Goal: Find specific page/section: Find specific page/section

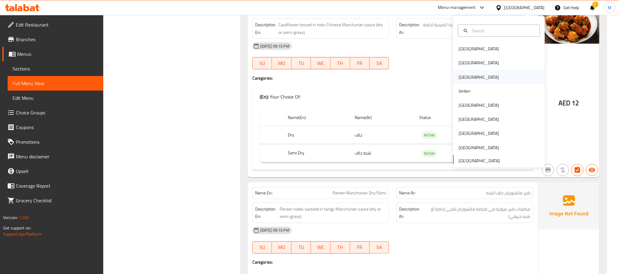
scroll to position [2392, 0]
click at [469, 103] on div "[GEOGRAPHIC_DATA]" at bounding box center [479, 105] width 50 height 14
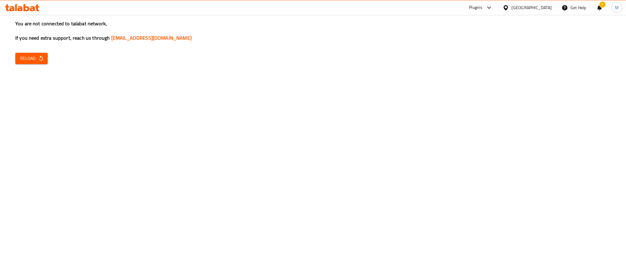
click at [31, 61] on span "Reload" at bounding box center [31, 59] width 23 height 8
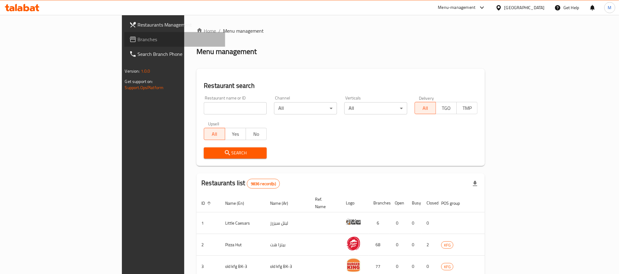
click at [138, 40] on span "Branches" at bounding box center [179, 39] width 83 height 7
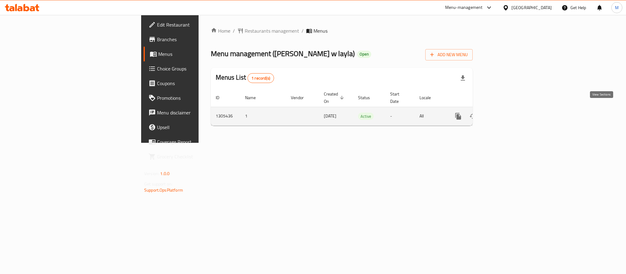
click at [510, 114] on link "enhanced table" at bounding box center [502, 116] width 15 height 15
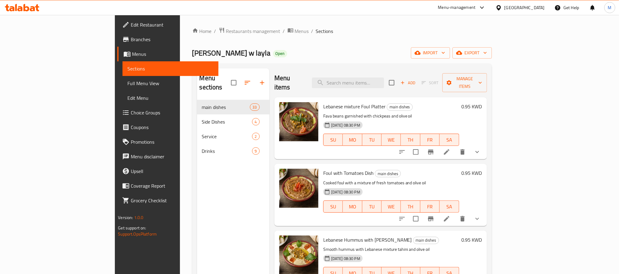
click at [127, 83] on span "Full Menu View" at bounding box center [170, 83] width 86 height 7
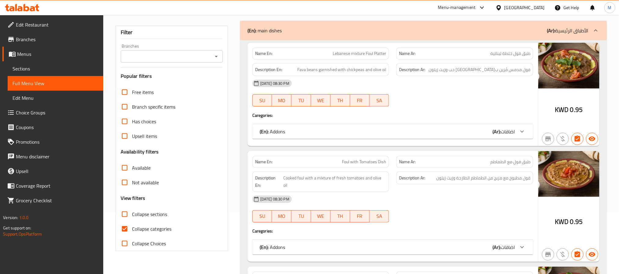
scroll to position [92, 0]
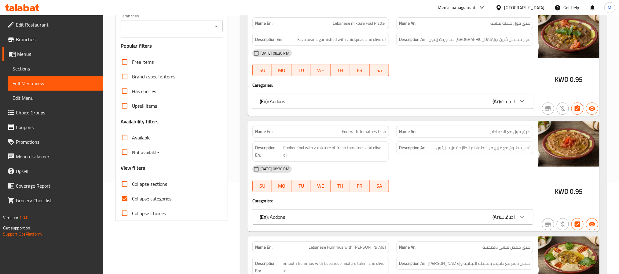
click at [155, 203] on span "Collapse categories" at bounding box center [151, 198] width 39 height 7
click at [132, 203] on input "Collapse categories" at bounding box center [124, 199] width 15 height 15
checkbox input "false"
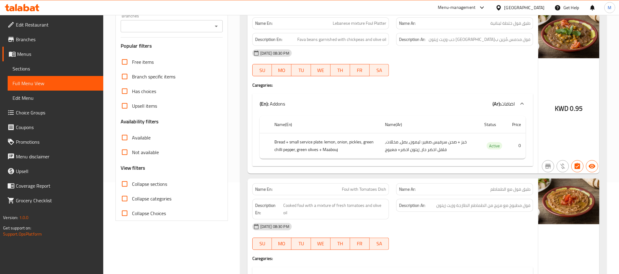
scroll to position [0, 0]
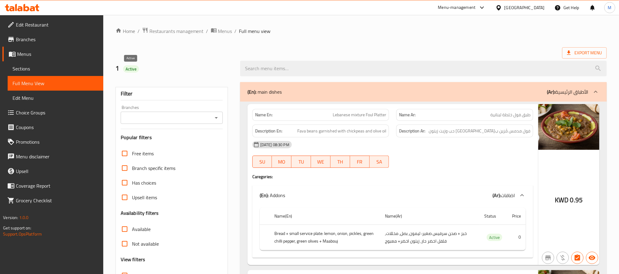
click at [134, 72] on div "Active" at bounding box center [131, 68] width 16 height 7
click at [530, 3] on div "[GEOGRAPHIC_DATA]" at bounding box center [520, 7] width 59 height 15
click at [539, 10] on div "[GEOGRAPHIC_DATA]" at bounding box center [525, 7] width 40 height 7
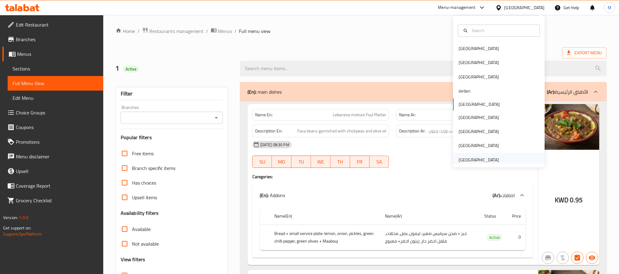
click at [506, 157] on div "[GEOGRAPHIC_DATA]" at bounding box center [499, 160] width 92 height 14
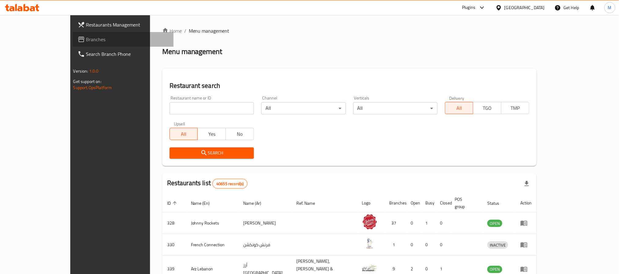
click at [86, 41] on span "Branches" at bounding box center [127, 39] width 83 height 7
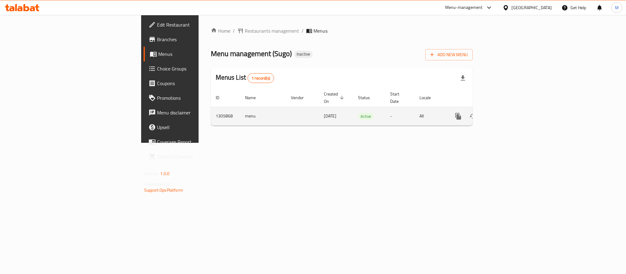
click at [510, 113] on link "enhanced table" at bounding box center [502, 116] width 15 height 15
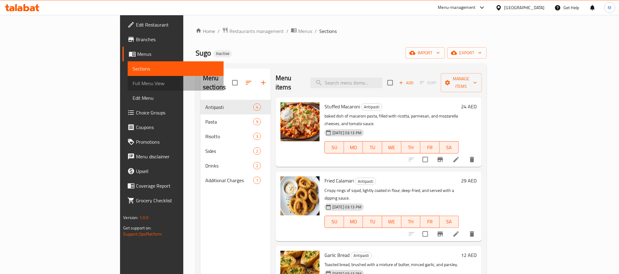
click at [128, 88] on link "Full Menu View" at bounding box center [176, 83] width 96 height 15
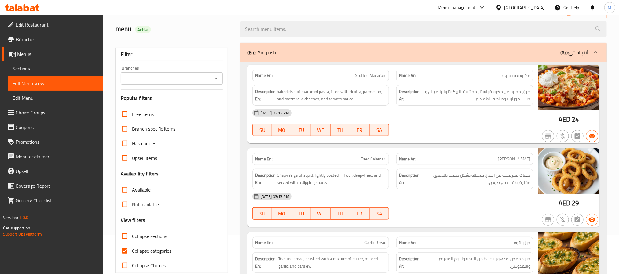
scroll to position [92, 0]
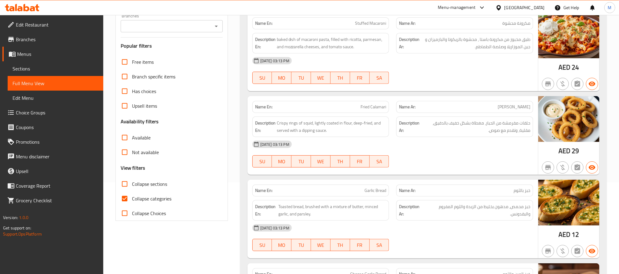
click at [171, 194] on label "Collapse categories" at bounding box center [144, 199] width 54 height 15
click at [132, 194] on input "Collapse categories" at bounding box center [124, 199] width 15 height 15
checkbox input "false"
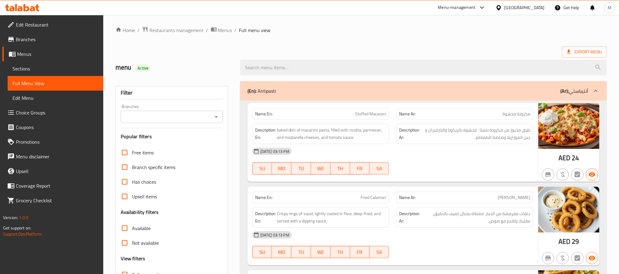
scroll to position [0, 0]
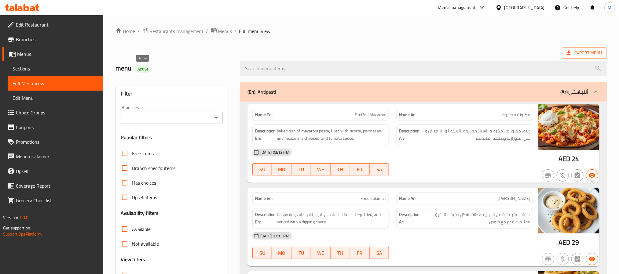
click at [147, 72] on span "Active" at bounding box center [143, 69] width 16 height 6
